Goal: Information Seeking & Learning: Find specific fact

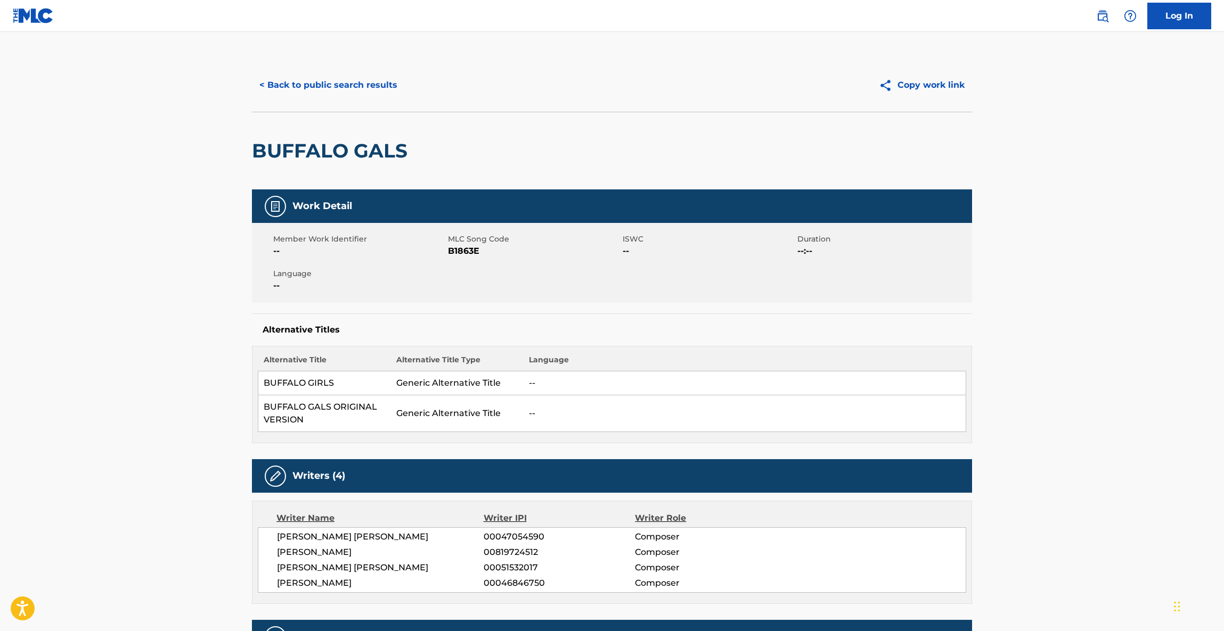
click at [327, 85] on button "< Back to public search results" at bounding box center [328, 85] width 153 height 27
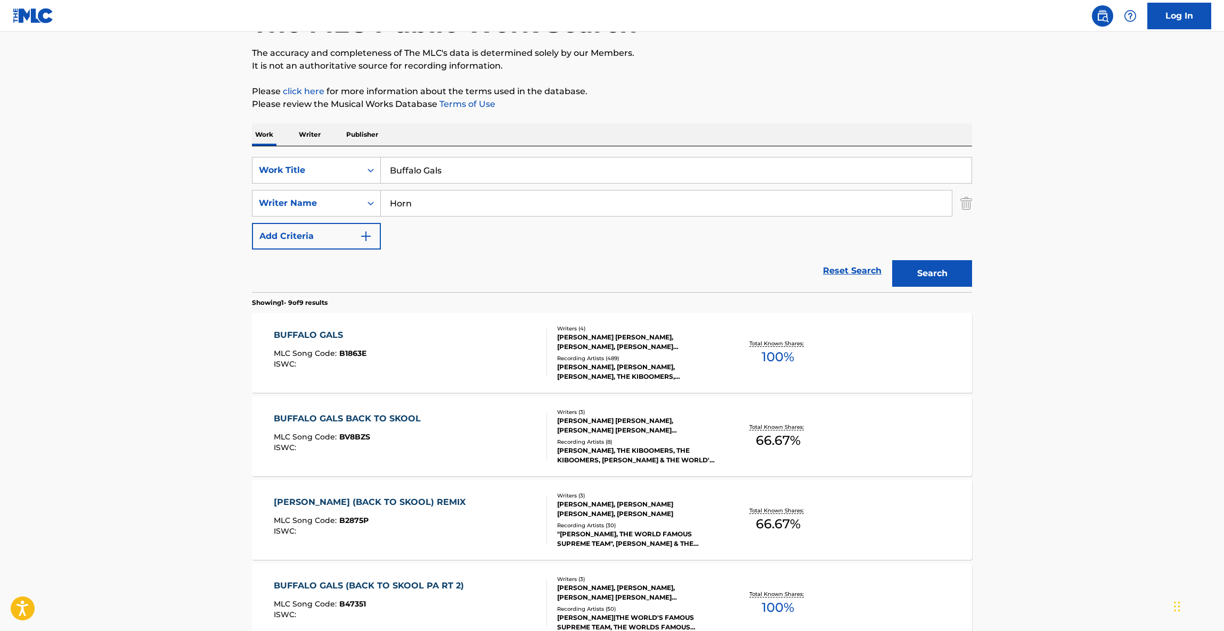
drag, startPoint x: 444, startPoint y: 200, endPoint x: 209, endPoint y: 182, distance: 235.0
click at [209, 182] on main "The MLC Public Work Search The accuracy and completeness of The MLC's data is d…" at bounding box center [612, 534] width 1224 height 1165
paste input "TRIMEGISTO"
type input "TRIMEGISTO"
drag, startPoint x: 448, startPoint y: 175, endPoint x: 289, endPoint y: 168, distance: 159.3
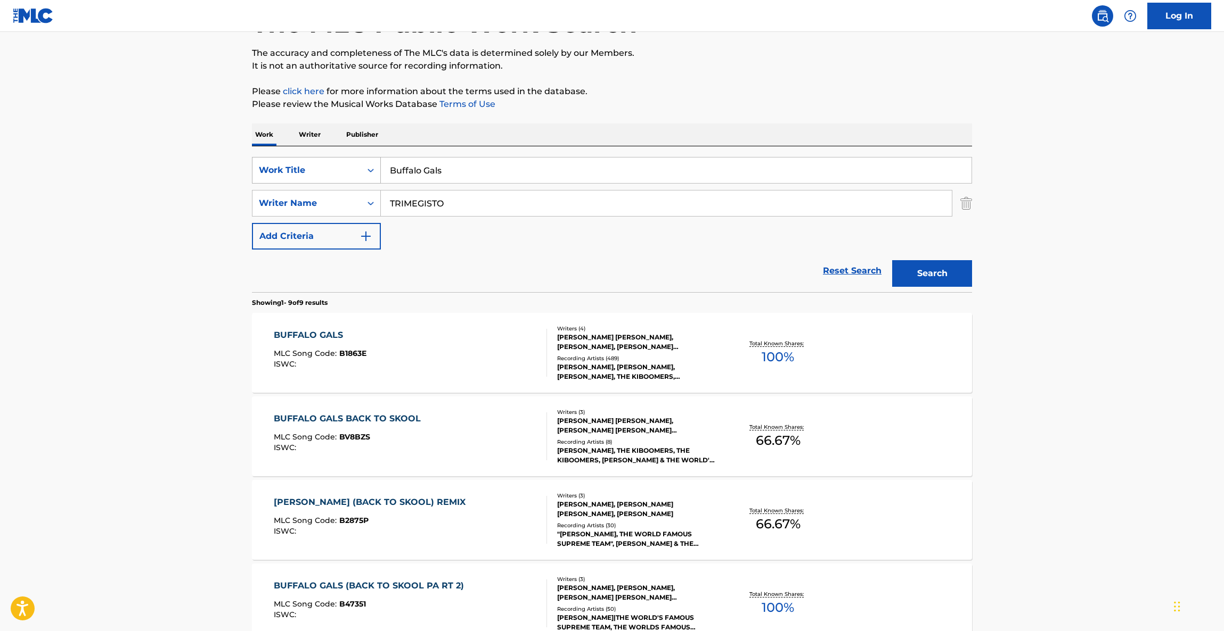
click at [287, 167] on div "SearchWithCriteriafa5dce34-3d27-457d-b190-43fb9fb695f7 Work Title Buffalo Gals" at bounding box center [612, 170] width 720 height 27
paste input "TRIMEGISTO"
type input "TRIMEGISTO"
drag, startPoint x: 130, startPoint y: 218, endPoint x: 226, endPoint y: 230, distance: 96.6
click at [135, 219] on main "The MLC Public Work Search The accuracy and completeness of The MLC's data is d…" at bounding box center [612, 534] width 1224 height 1165
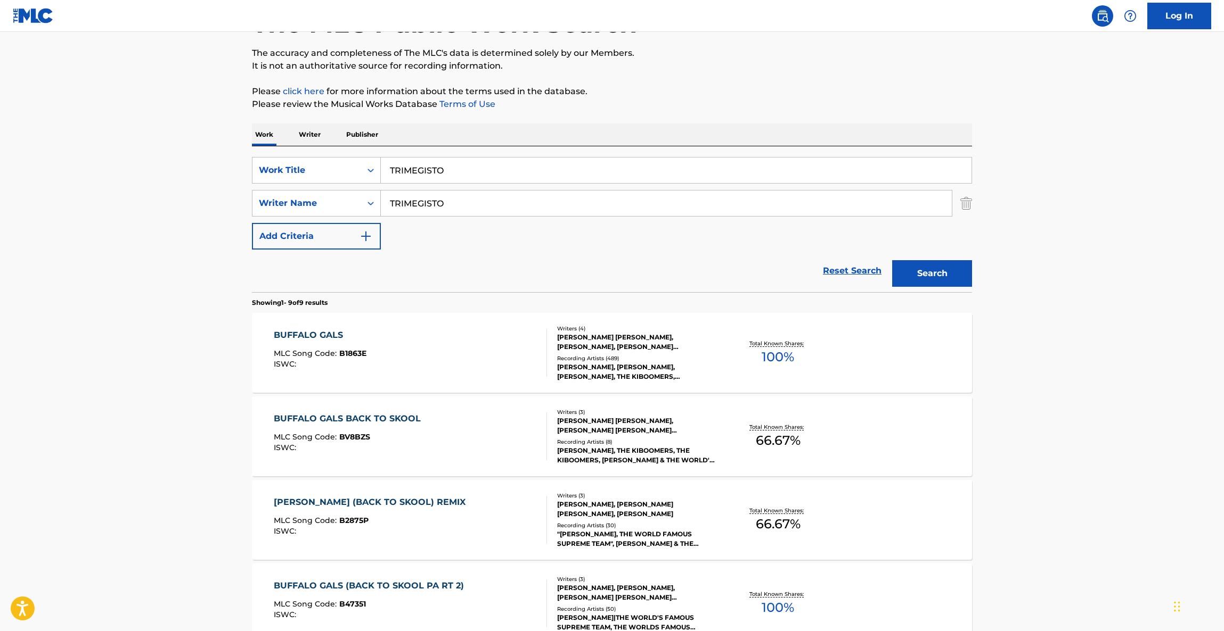
drag, startPoint x: 471, startPoint y: 212, endPoint x: 191, endPoint y: 200, distance: 280.9
click at [191, 200] on main "The MLC Public Work Search The accuracy and completeness of The MLC's data is d…" at bounding box center [612, 534] width 1224 height 1165
paste input "CHELLES"
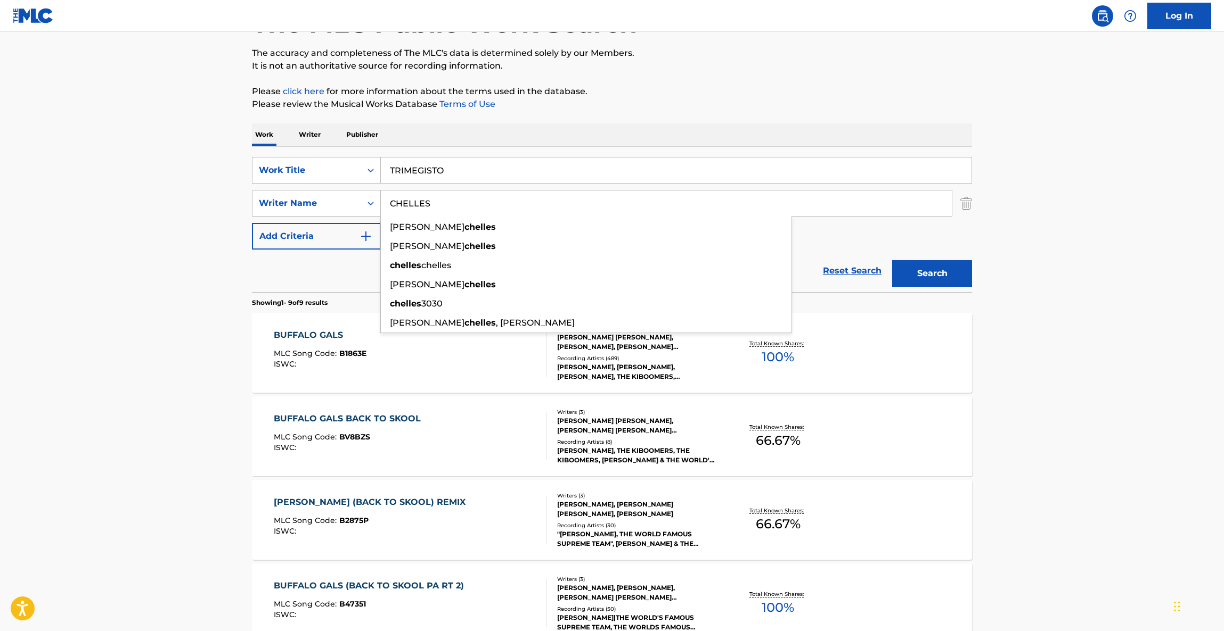
type input "CHELLES"
click at [925, 269] on button "Search" at bounding box center [932, 273] width 80 height 27
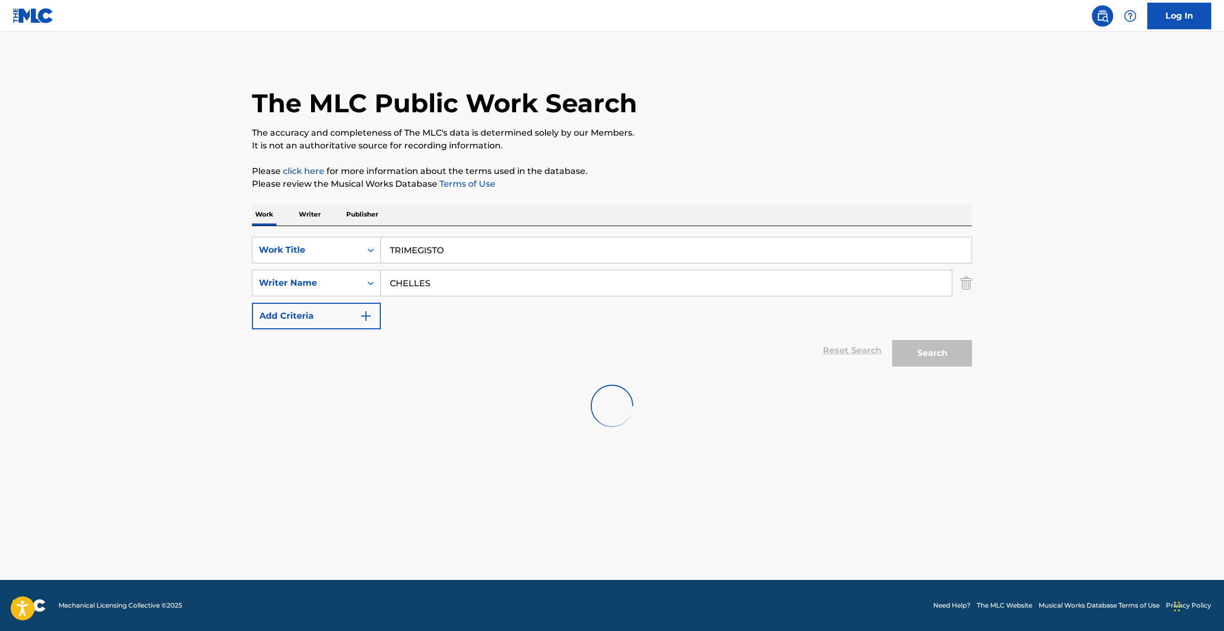
scroll to position [0, 0]
click at [925, 270] on div "CHELLES" at bounding box center [666, 283] width 571 height 27
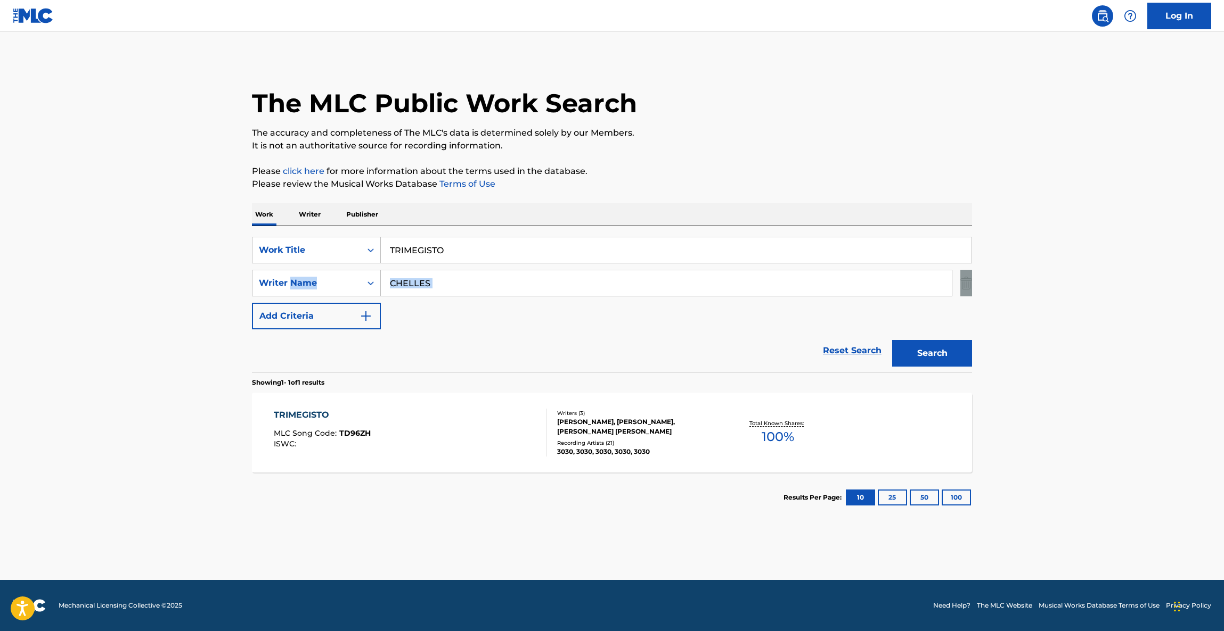
click at [280, 407] on div "TRIMEGISTO MLC Song Code : TD96ZH ISWC : Writers ( 3 ) [PERSON_NAME], [PERSON_N…" at bounding box center [612, 433] width 720 height 80
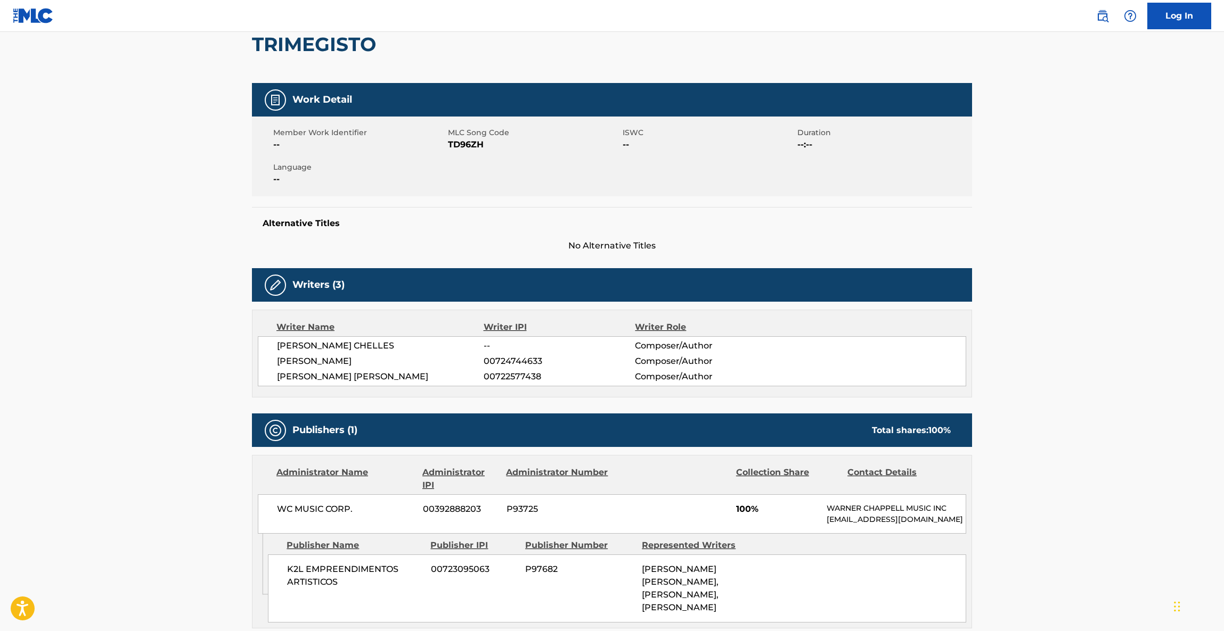
scroll to position [40, 0]
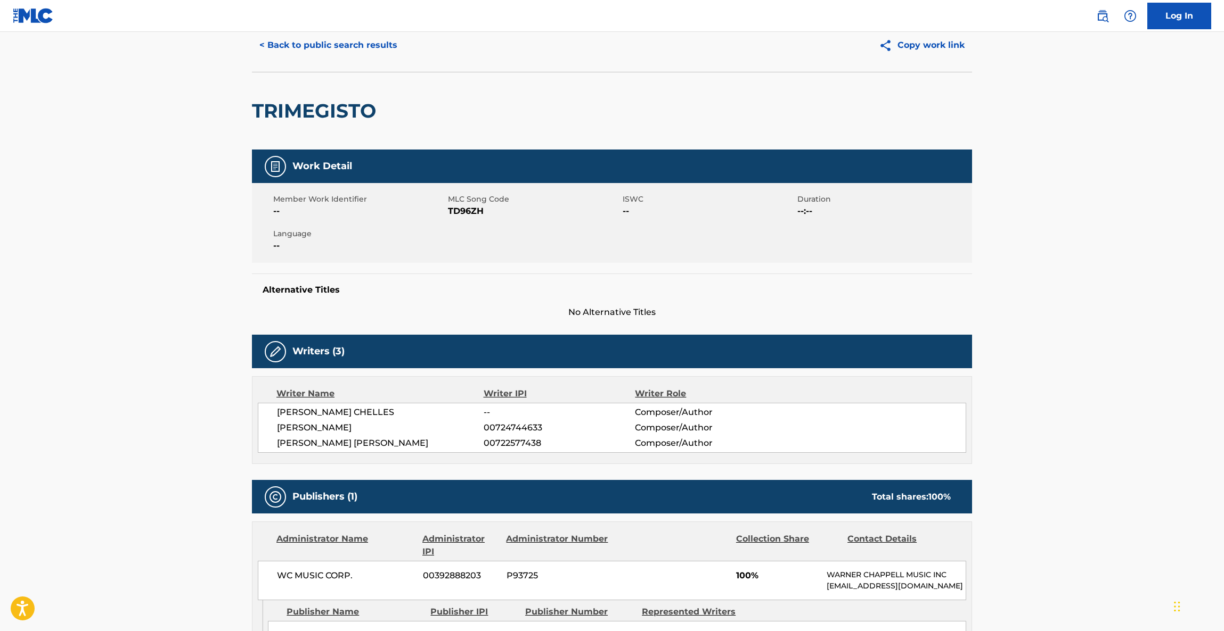
click at [338, 43] on button "< Back to public search results" at bounding box center [328, 45] width 153 height 27
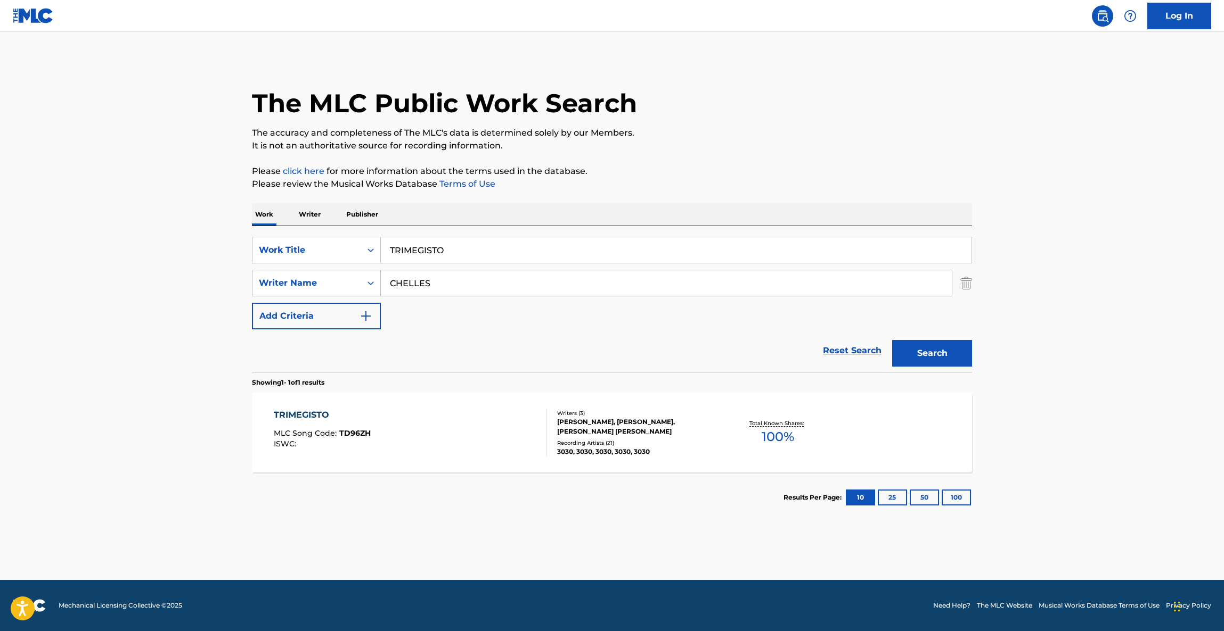
drag, startPoint x: 370, startPoint y: 251, endPoint x: 520, endPoint y: 302, distance: 159.3
click at [283, 248] on div "SearchWithCriteriafa5dce34-3d27-457d-b190-43fb9fb695f7 Work Title TRIMEGISTO" at bounding box center [612, 250] width 720 height 27
paste input "Lunar"
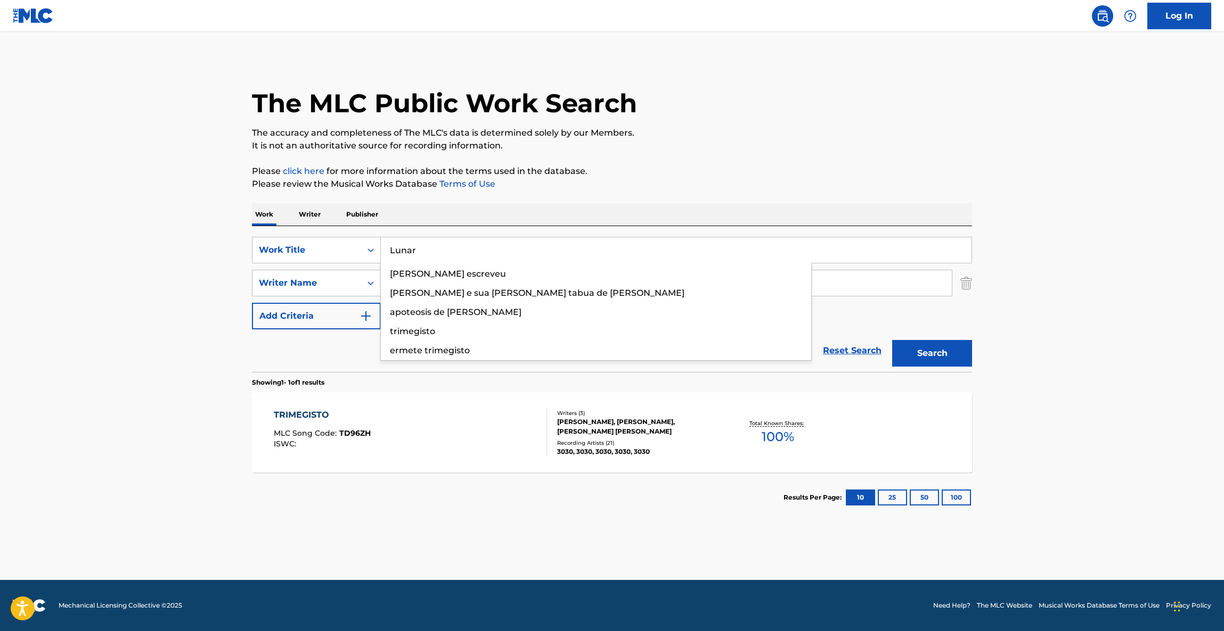
type input "Lunar"
click at [955, 360] on button "Search" at bounding box center [932, 353] width 80 height 27
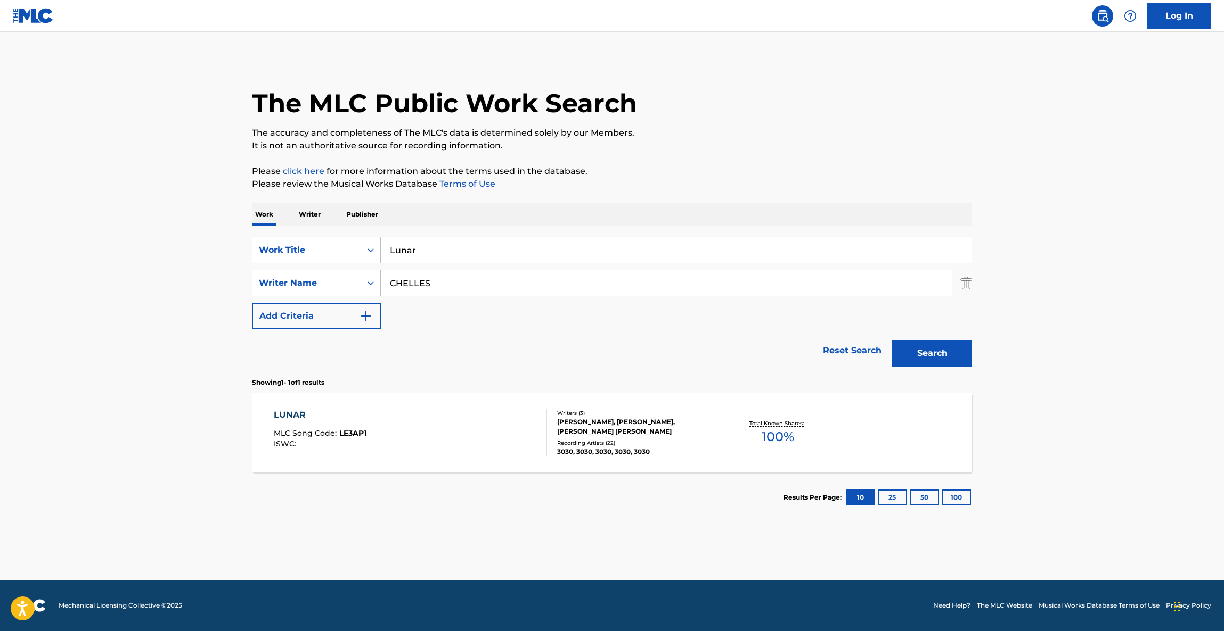
click at [296, 411] on div "LUNAR" at bounding box center [320, 415] width 93 height 13
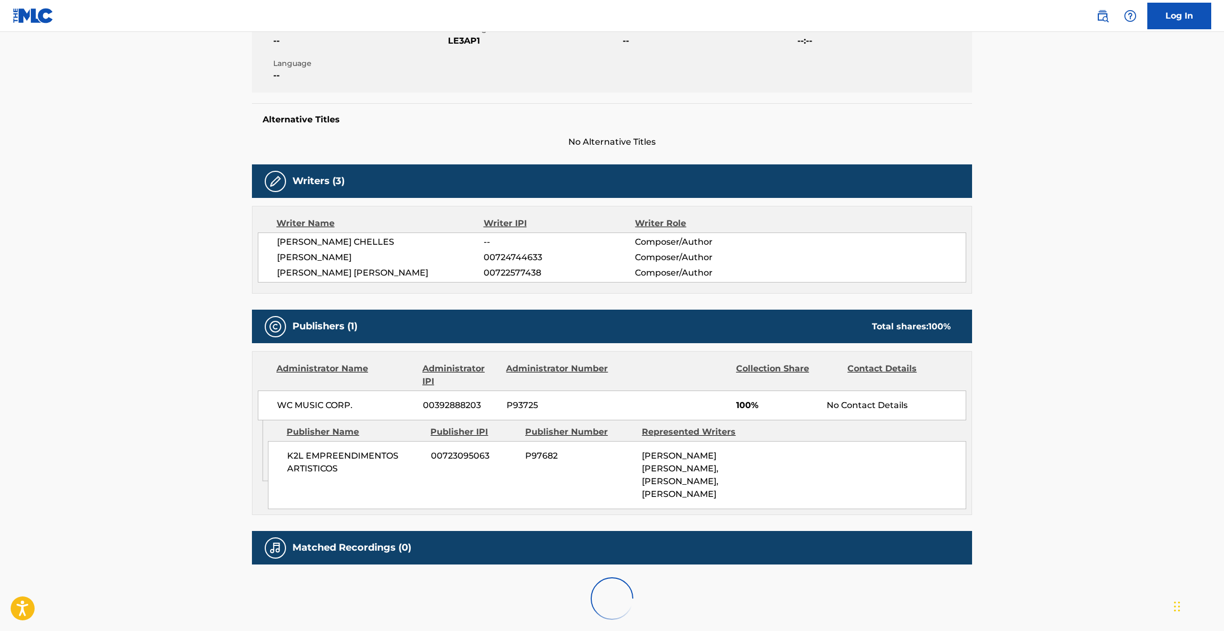
scroll to position [280, 0]
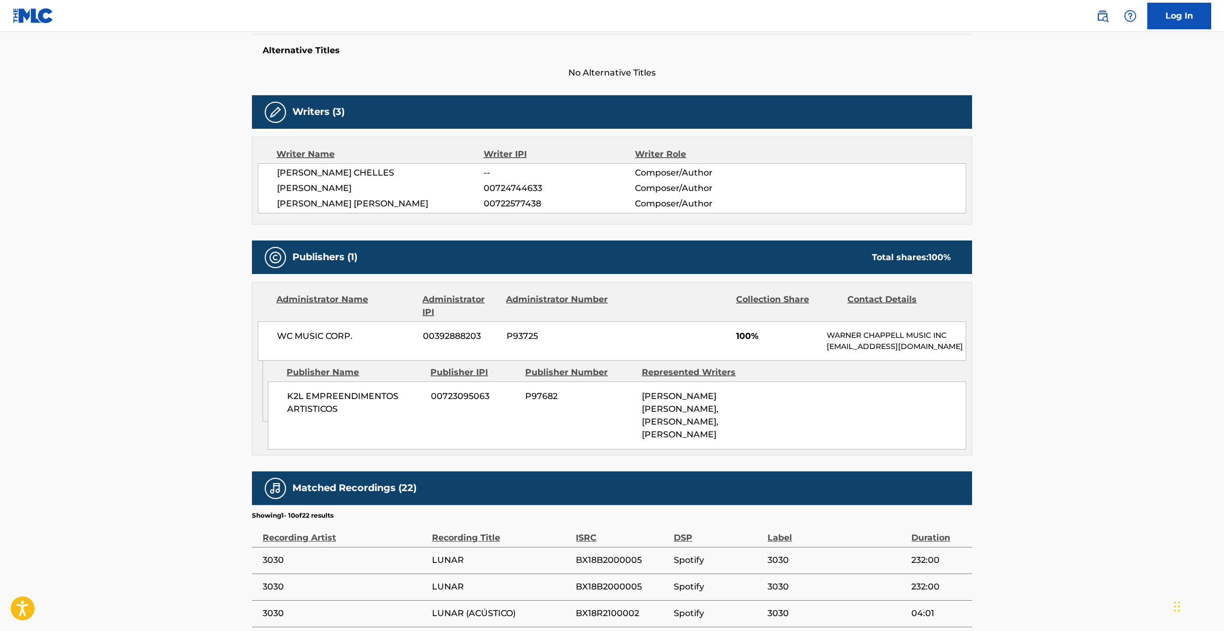
click at [832, 421] on div "K2L EMPREENDIMENTOS ARTISTICOS 00723095063 P97682 [PERSON_NAME] [PERSON_NAME], …" at bounding box center [617, 416] width 698 height 68
drag, startPoint x: 831, startPoint y: 422, endPoint x: 691, endPoint y: 442, distance: 142.1
click at [830, 423] on div "K2L EMPREENDIMENTOS ARTISTICOS 00723095063 P97682 [PERSON_NAME] [PERSON_NAME], …" at bounding box center [617, 416] width 698 height 68
